Goal: Information Seeking & Learning: Learn about a topic

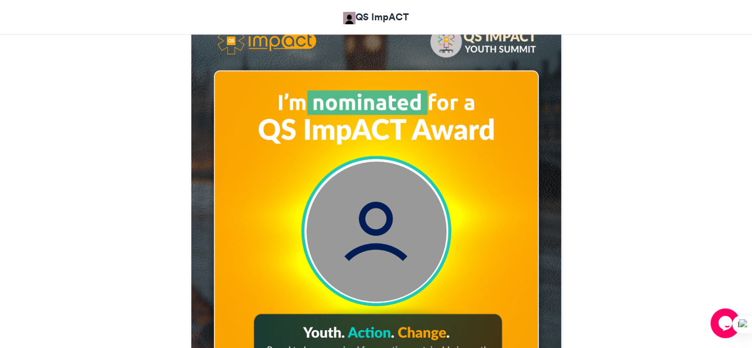
scroll to position [608, 0]
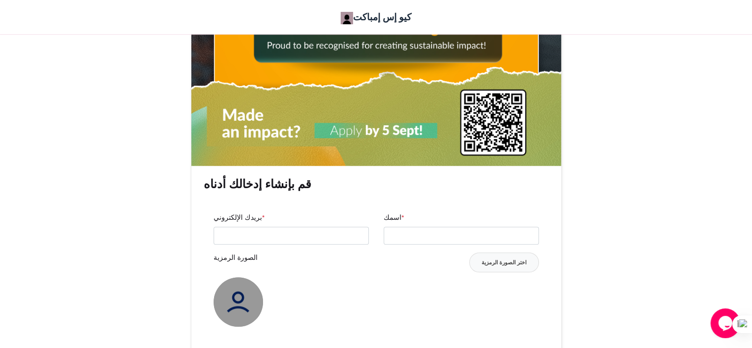
click at [597, 279] on div "جائزة QS ImpACT: لقد تم ترشيحي! كيو إس إمباكت منذ 3 ساعات 57 المشاهدات 18 الإدخ…" at bounding box center [376, 12] width 564 height 923
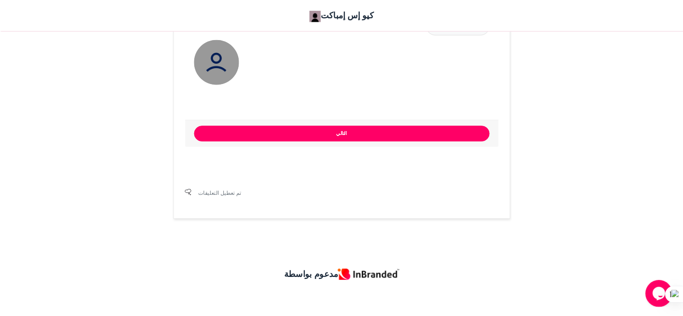
scroll to position [842, 0]
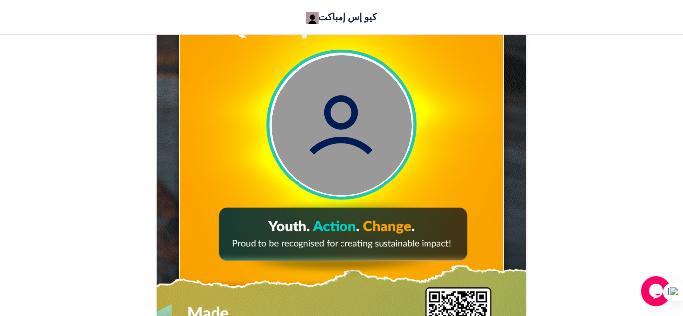
scroll to position [412, 0]
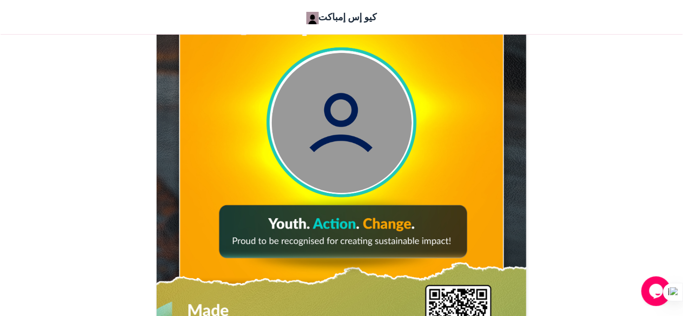
click at [401, 230] on img at bounding box center [341, 130] width 373 height 466
drag, startPoint x: 485, startPoint y: 155, endPoint x: 552, endPoint y: 131, distance: 71.2
click at [295, 226] on img at bounding box center [341, 130] width 373 height 466
click at [325, 222] on img at bounding box center [341, 130] width 373 height 466
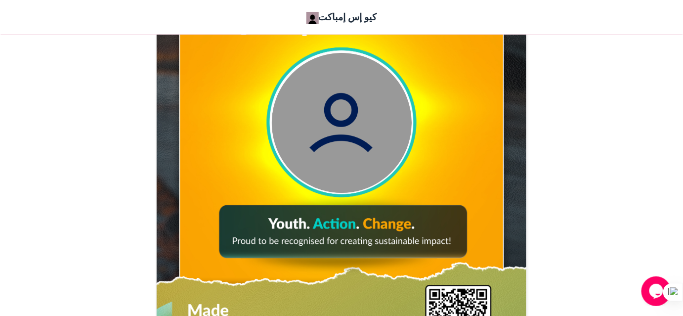
click at [325, 222] on img at bounding box center [341, 130] width 373 height 466
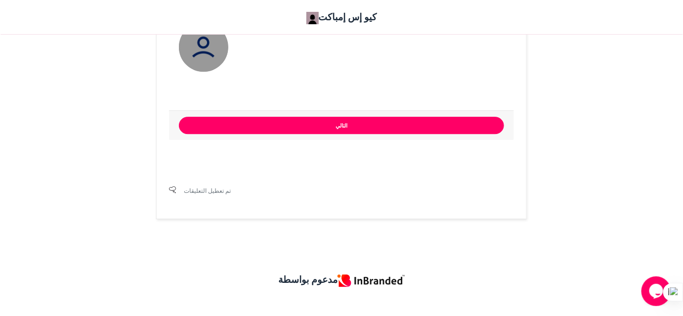
scroll to position [873, 0]
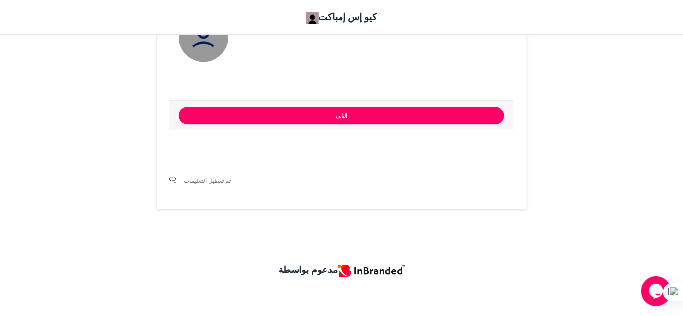
click at [267, 208] on div "تم تعطيل التعليقات" at bounding box center [342, 185] width 370 height 45
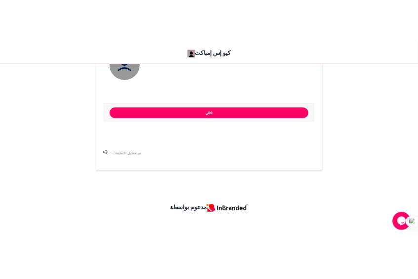
scroll to position [836, 0]
